Goal: Task Accomplishment & Management: Complete application form

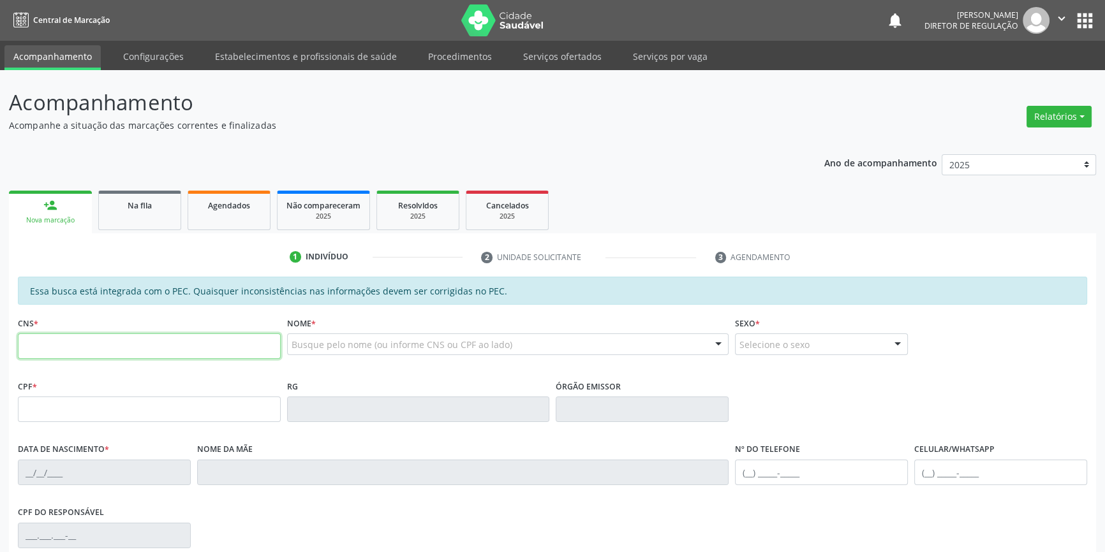
click at [113, 335] on input "text" at bounding box center [149, 347] width 263 height 26
type input "708 0073 5125 0626"
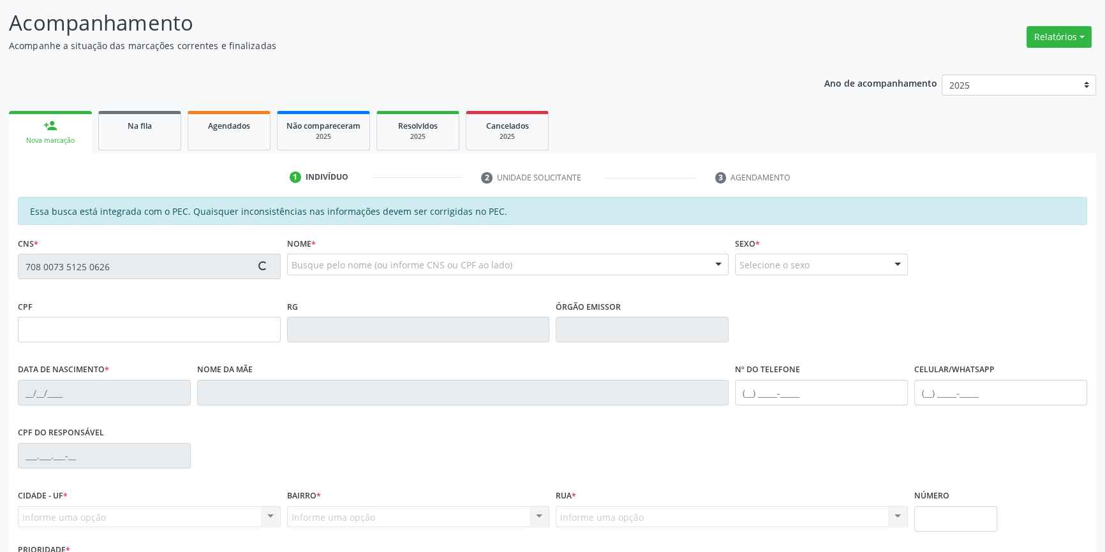
scroll to position [175, 0]
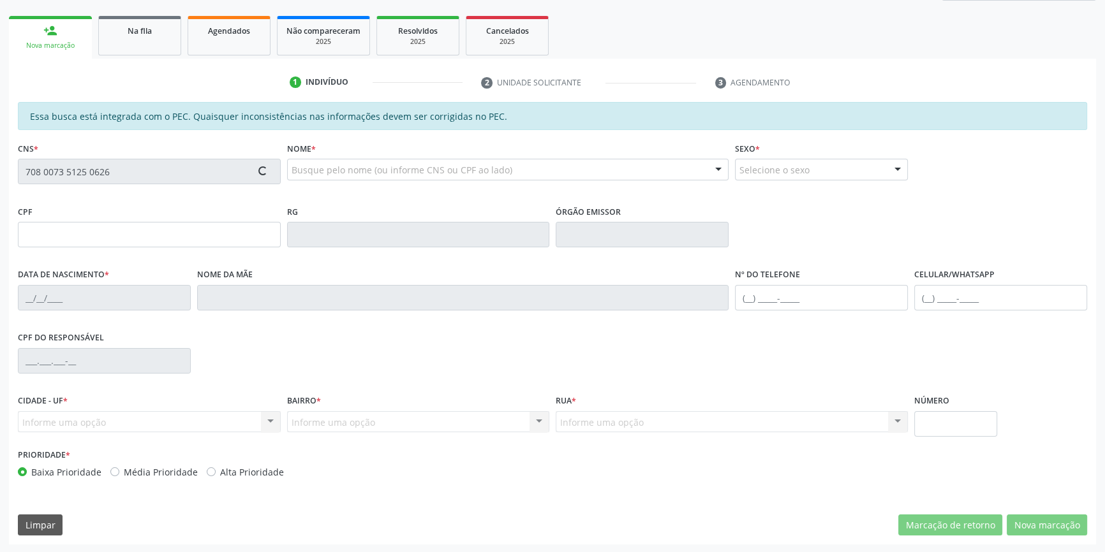
type input "056.487.895-21"
type input "[DATE]"
type input "[PERSON_NAME]"
type input "[PHONE_NUMBER]"
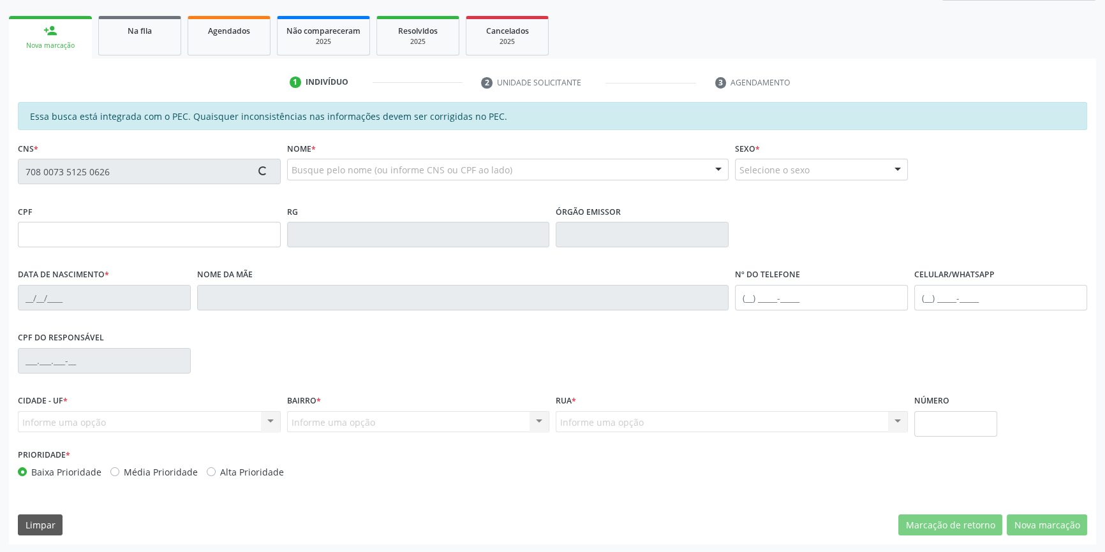
type input "10"
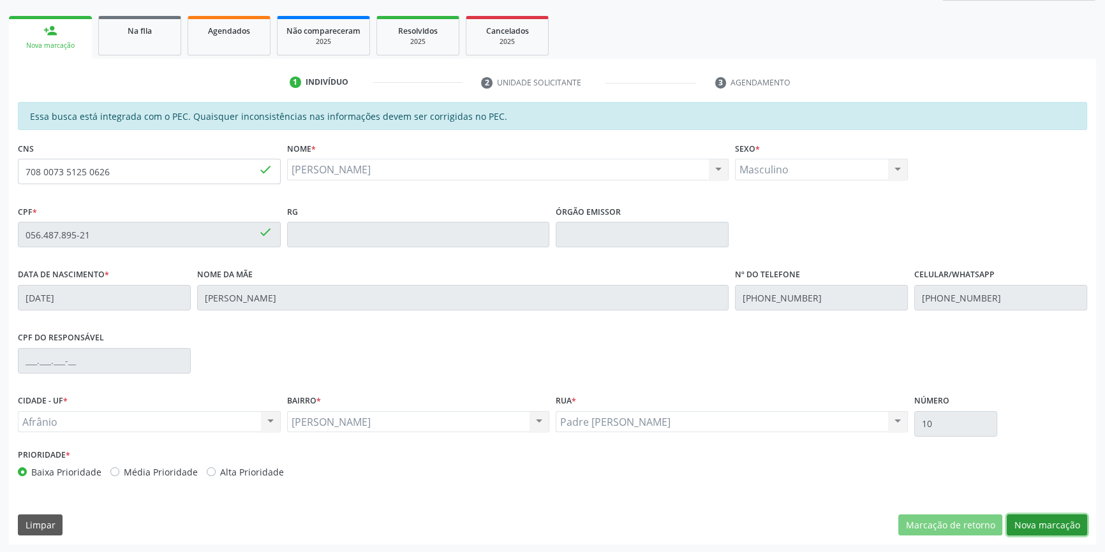
click at [1050, 517] on button "Nova marcação" at bounding box center [1046, 526] width 80 height 22
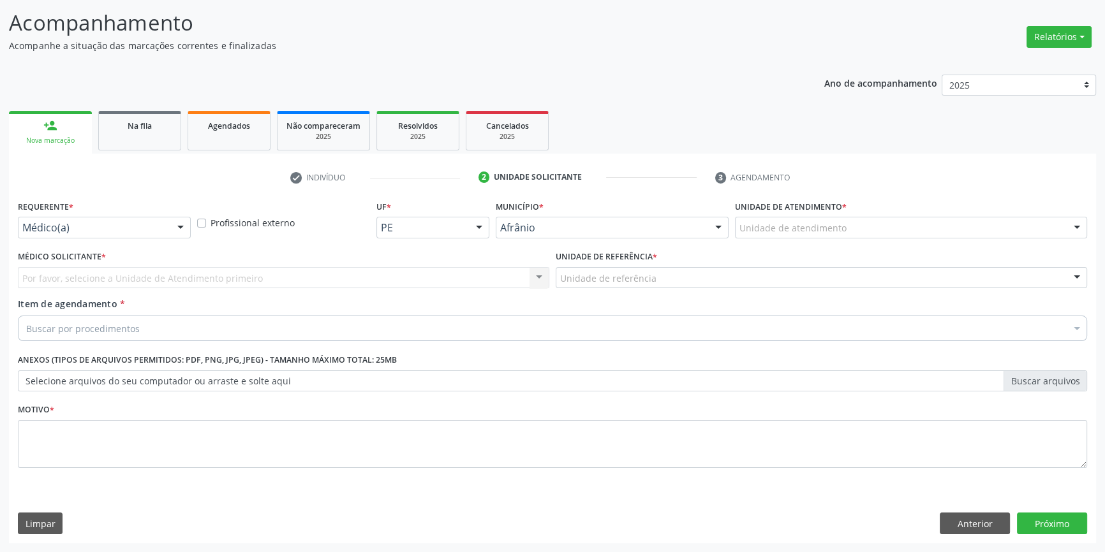
scroll to position [78, 0]
click at [848, 239] on div "Unidade de atendimento * Unidade de atendimento Academia da Saude de Afranio Ac…" at bounding box center [911, 223] width 358 height 50
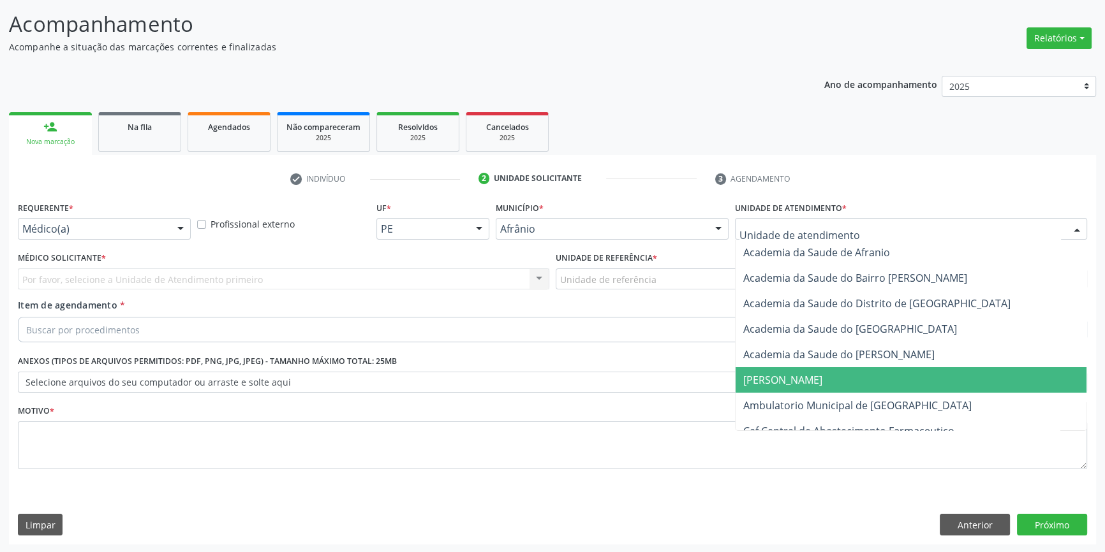
click at [779, 383] on span "[PERSON_NAME]" at bounding box center [782, 380] width 79 height 14
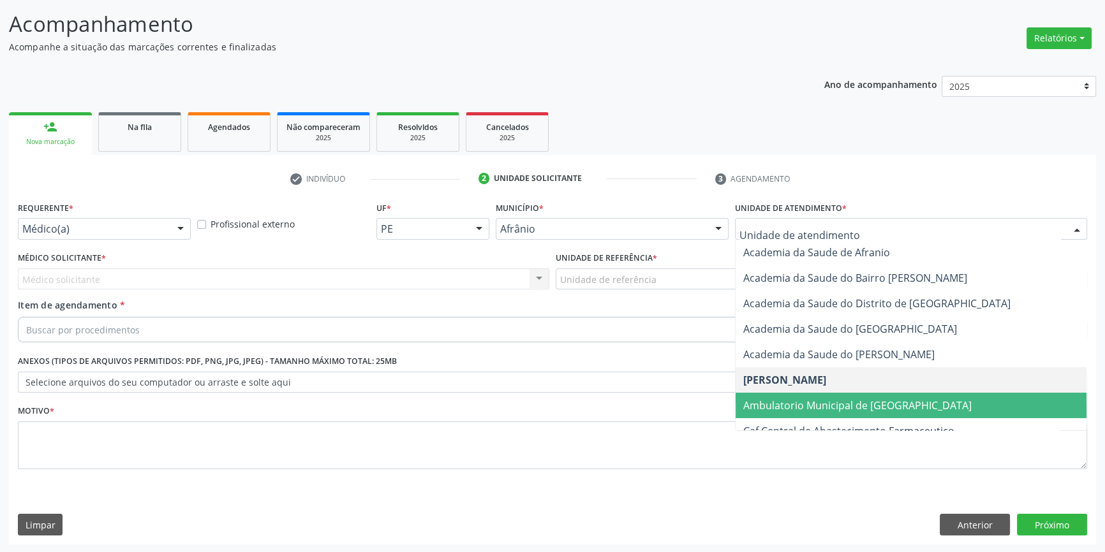
click at [785, 393] on span "Ambulatorio Municipal de [GEOGRAPHIC_DATA]" at bounding box center [910, 406] width 351 height 26
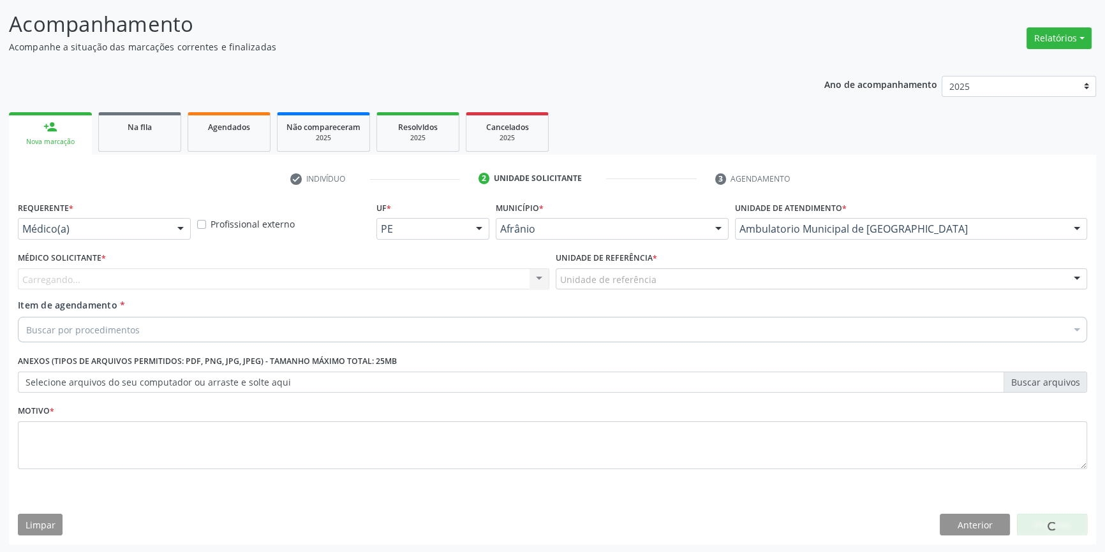
click at [655, 287] on div "Unidade de referência" at bounding box center [821, 280] width 531 height 22
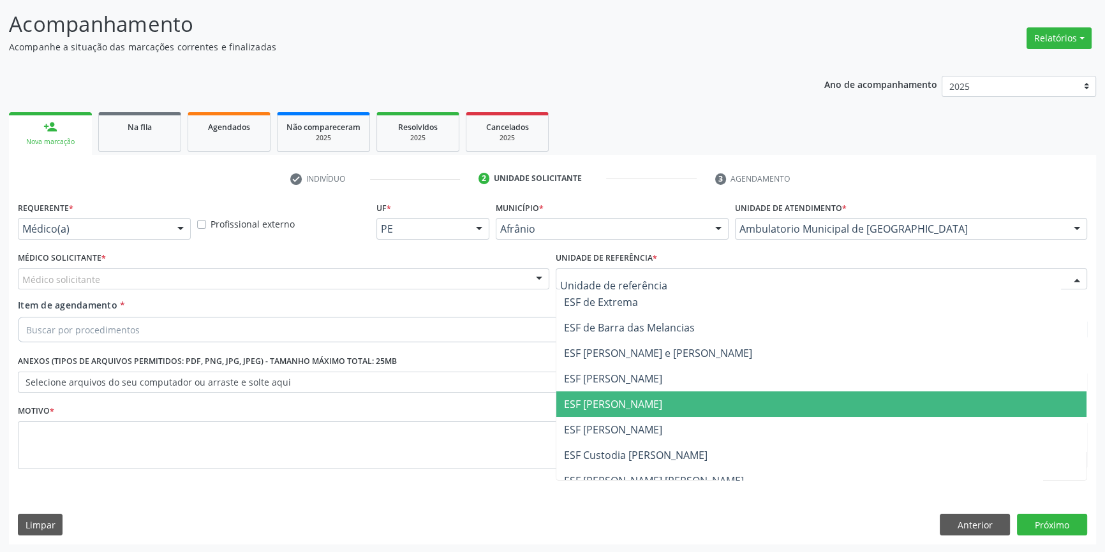
click at [619, 420] on span "ESF [PERSON_NAME]" at bounding box center [821, 430] width 530 height 26
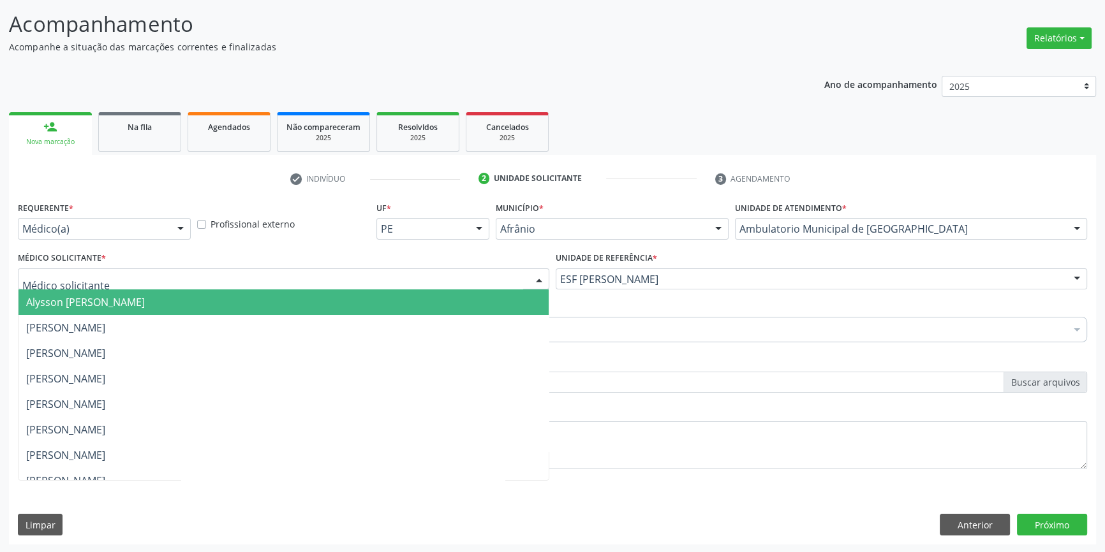
click at [413, 279] on div at bounding box center [283, 280] width 531 height 22
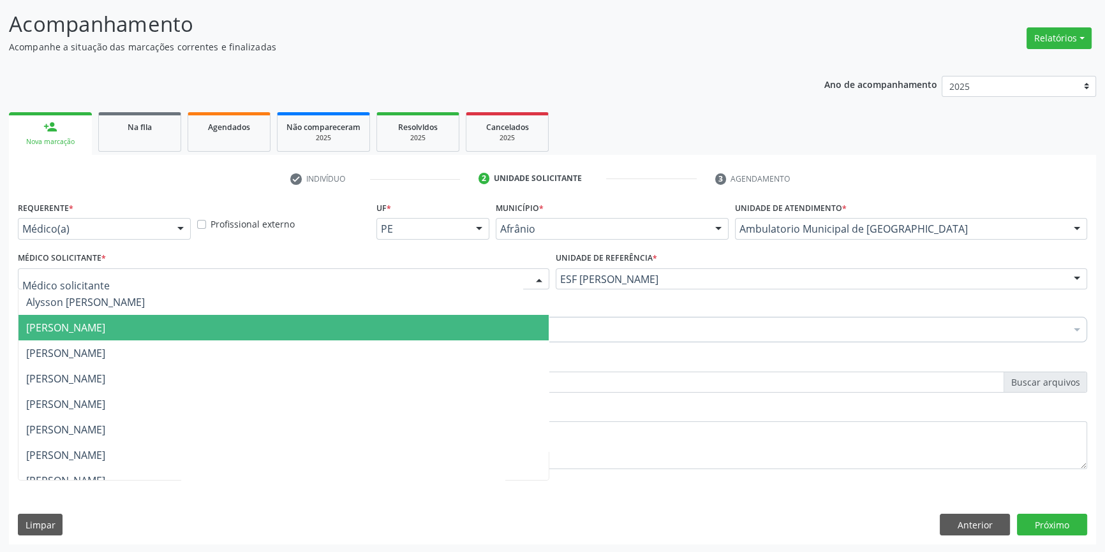
click at [105, 330] on span "[PERSON_NAME]" at bounding box center [65, 328] width 79 height 14
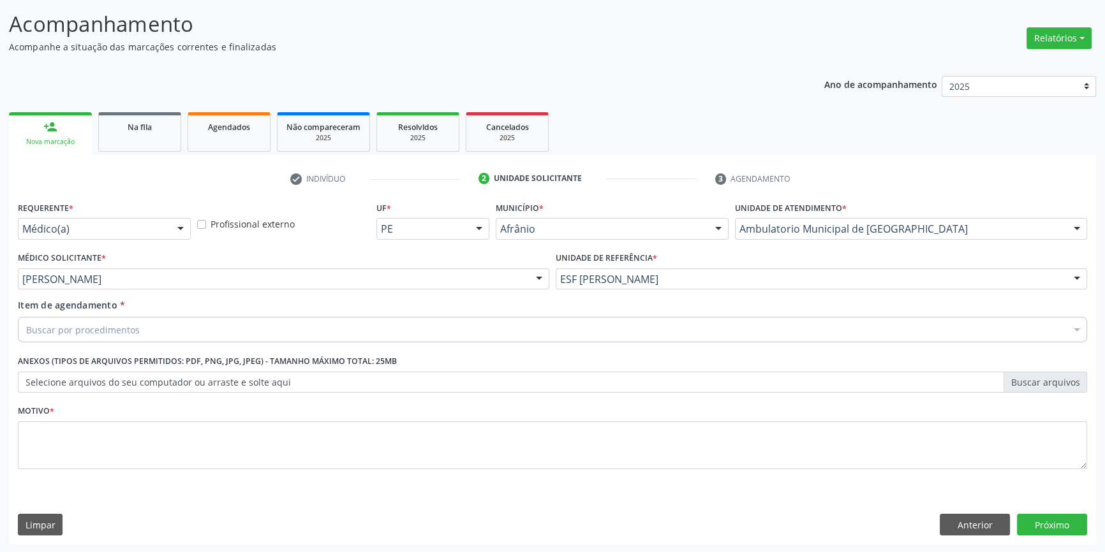
click at [152, 330] on div "Buscar por procedimentos" at bounding box center [552, 330] width 1069 height 26
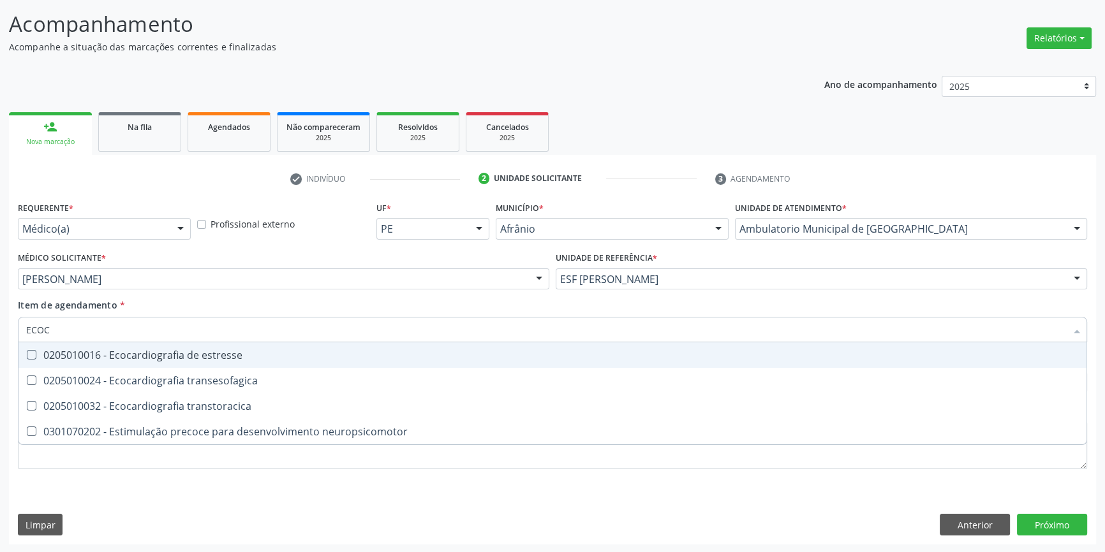
type input "ECOCA"
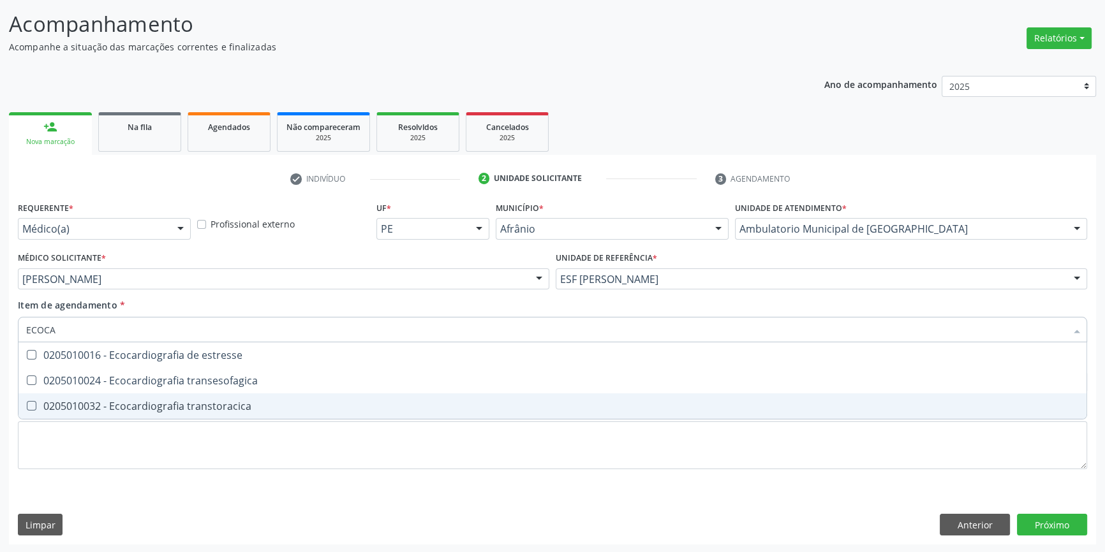
click at [194, 415] on span "0205010032 - Ecocardiografia transtoracica" at bounding box center [552, 407] width 1068 height 26
checkbox transtoracica "true"
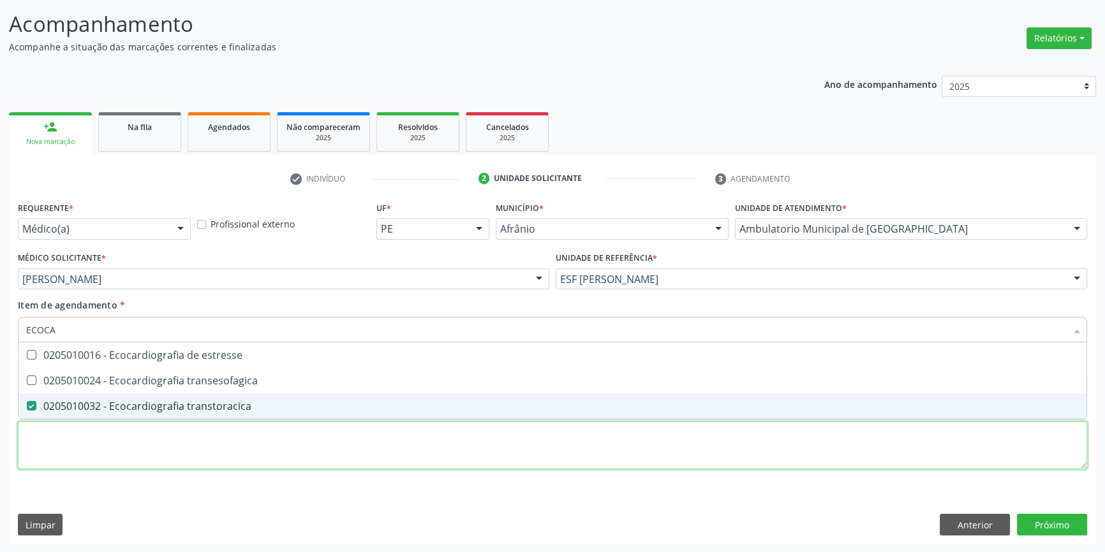
click at [173, 444] on div "Requerente * Médico(a) Médico(a) Enfermeiro(a) Paciente Nenhum resultado encont…" at bounding box center [552, 342] width 1069 height 289
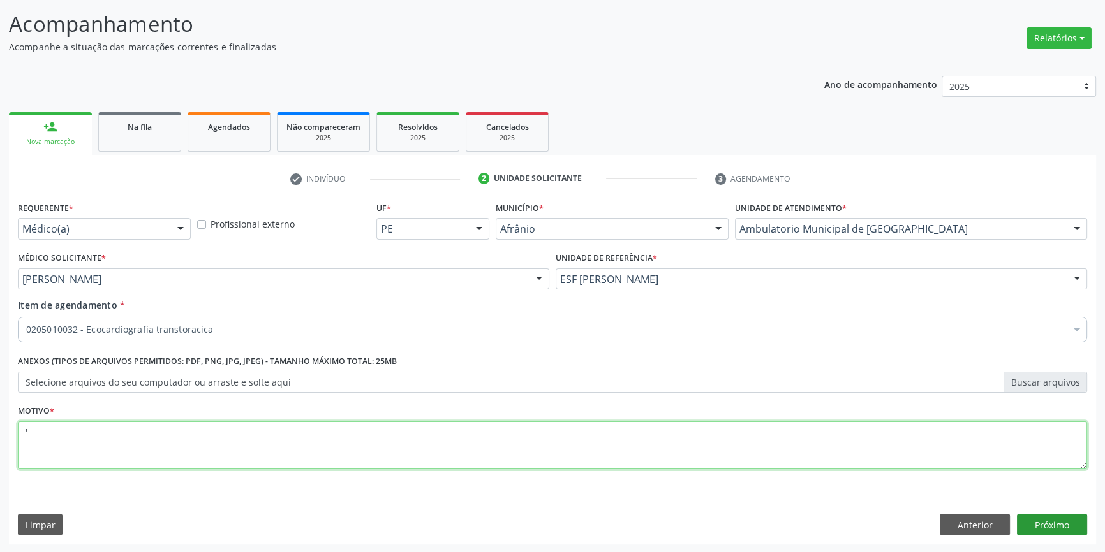
type textarea "'"
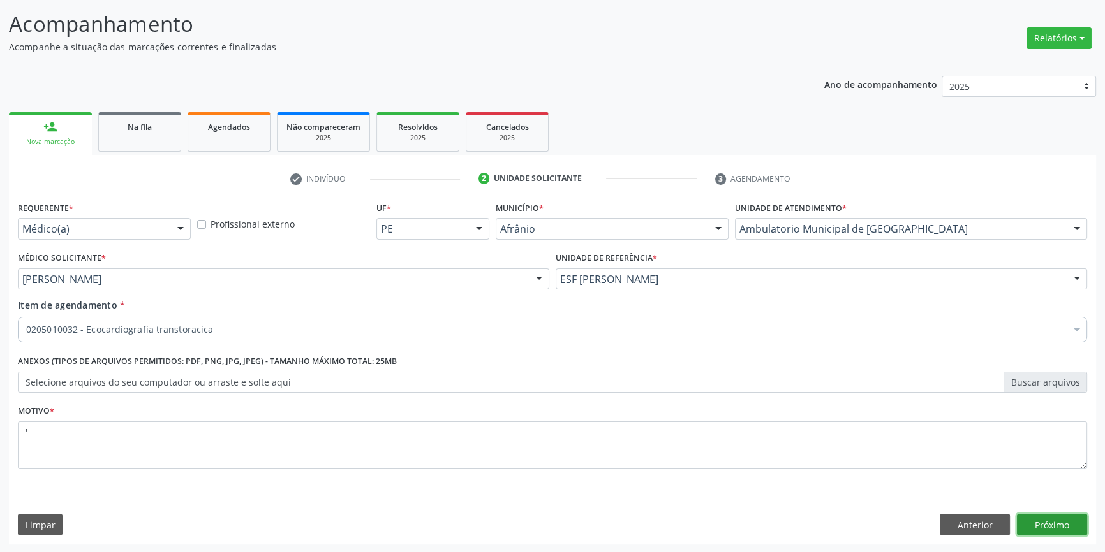
click at [1082, 525] on button "Próximo" at bounding box center [1052, 525] width 70 height 22
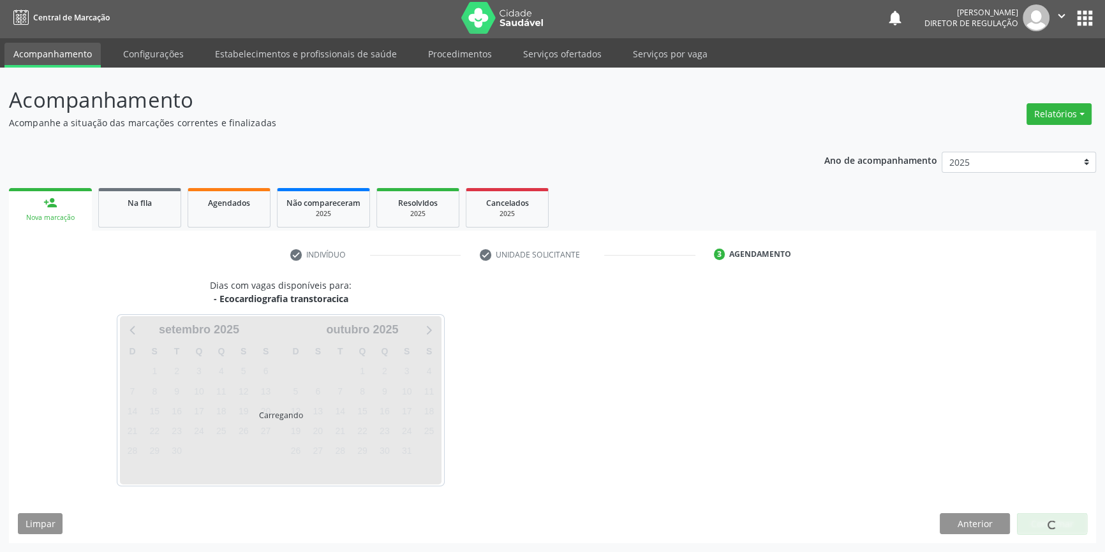
scroll to position [1, 0]
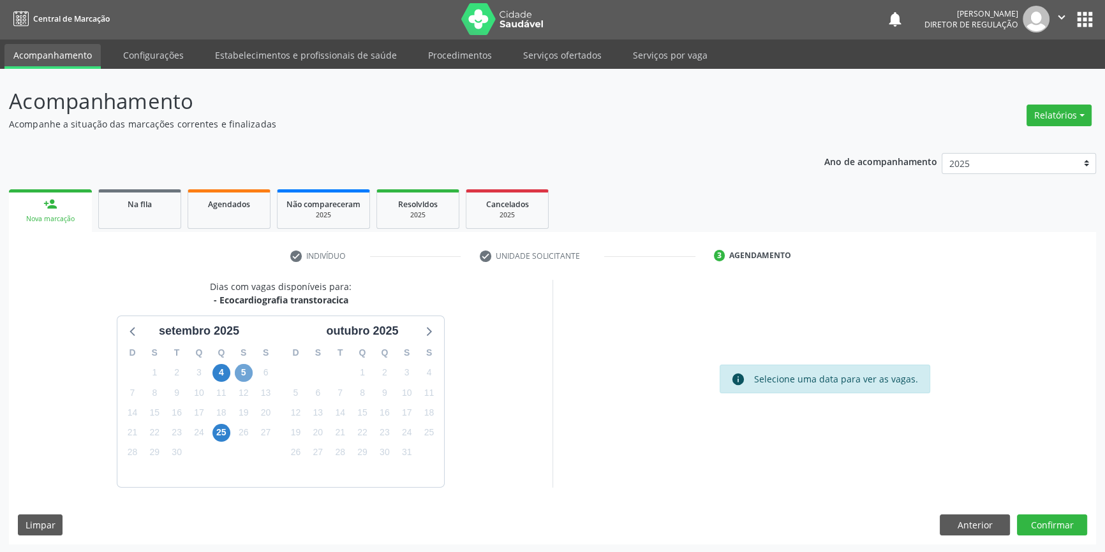
click at [247, 368] on span "5" at bounding box center [244, 373] width 18 height 18
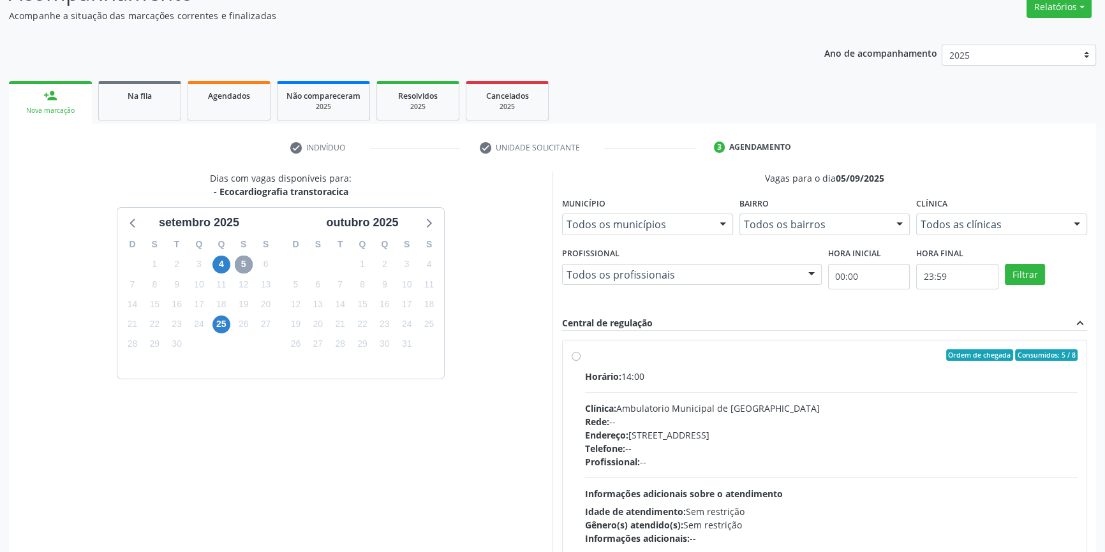
scroll to position [186, 0]
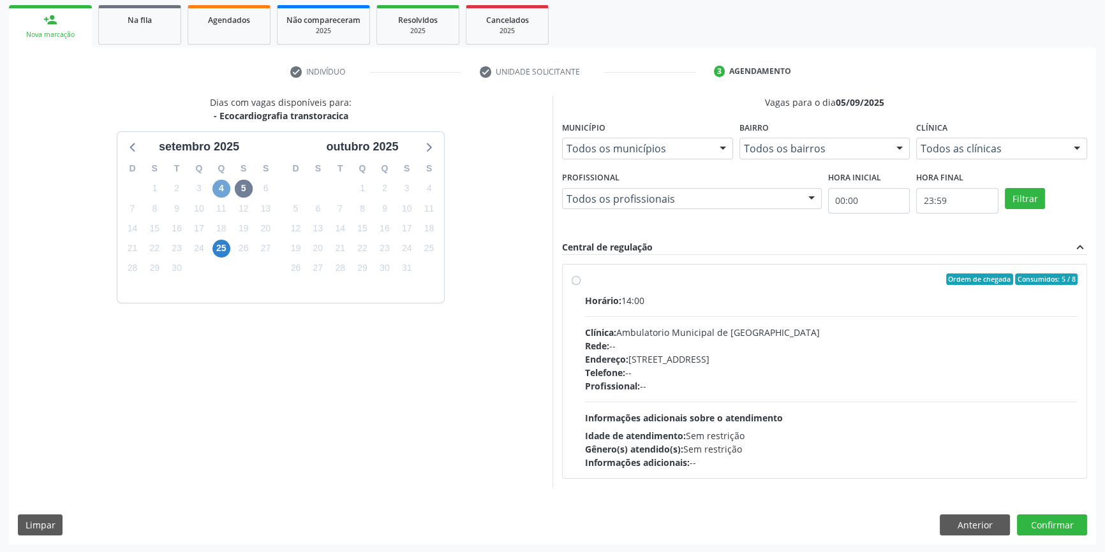
click at [219, 191] on span "4" at bounding box center [221, 189] width 18 height 18
click at [228, 246] on span "25" at bounding box center [221, 249] width 18 height 18
click at [225, 189] on span "4" at bounding box center [221, 189] width 18 height 18
click at [236, 190] on span "5" at bounding box center [244, 189] width 18 height 18
